Goal: Task Accomplishment & Management: Manage account settings

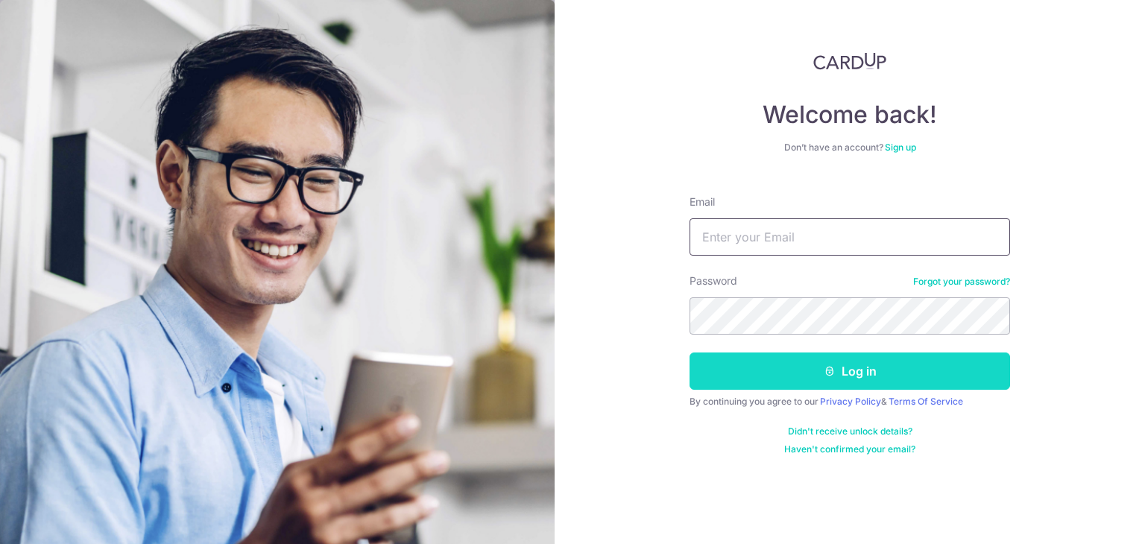
type input "[EMAIL_ADDRESS][DOMAIN_NAME]"
click at [781, 372] on button "Log in" at bounding box center [849, 370] width 320 height 37
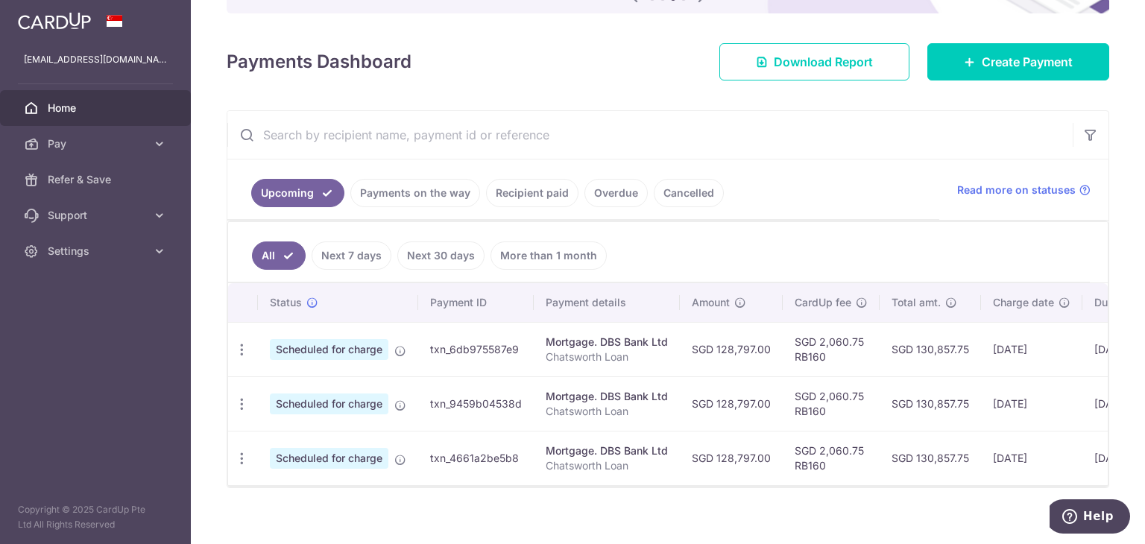
scroll to position [197, 0]
